Goal: Task Accomplishment & Management: Complete application form

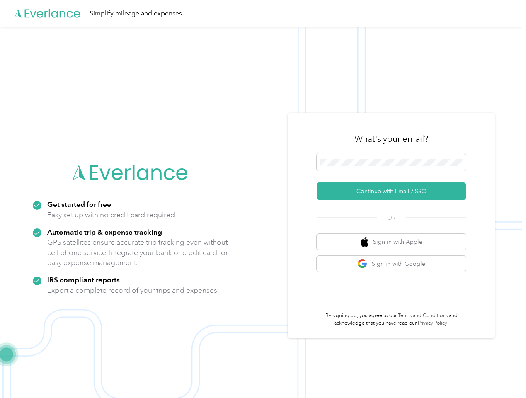
click at [263, 199] on img at bounding box center [261, 226] width 522 height 398
click at [263, 13] on div "Simplify mileage and expenses" at bounding box center [261, 13] width 522 height 27
click at [395, 191] on button "Continue with Email / SSO" at bounding box center [391, 190] width 149 height 17
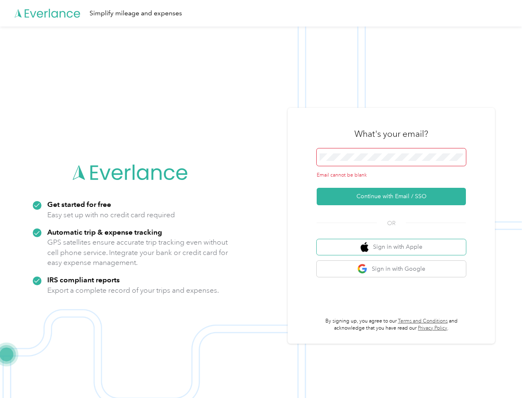
click at [395, 242] on button "Sign in with Apple" at bounding box center [391, 247] width 149 height 16
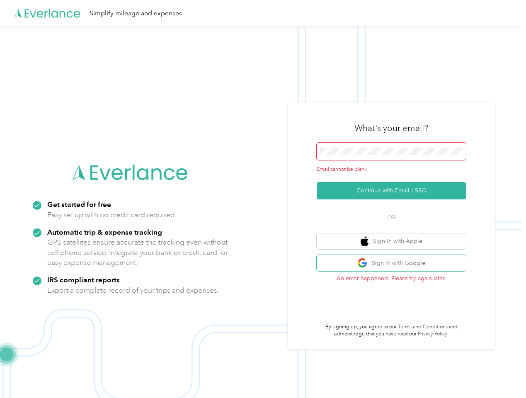
click at [395, 264] on button "Sign in with Google" at bounding box center [391, 263] width 149 height 16
